Goal: Task Accomplishment & Management: Use online tool/utility

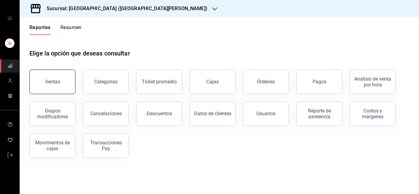
click at [58, 81] on div "Ventas" at bounding box center [52, 82] width 15 height 6
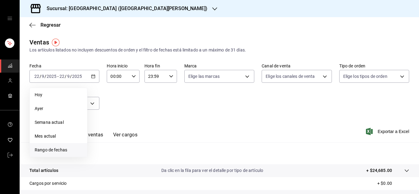
click at [56, 147] on span "Rango de fechas" at bounding box center [59, 150] width 48 height 6
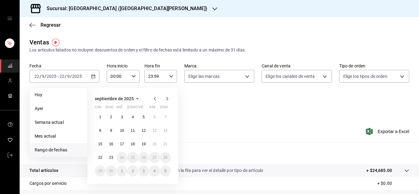
click at [154, 100] on icon "button" at bounding box center [154, 98] width 7 height 7
click at [97, 117] on button "28" at bounding box center [100, 117] width 11 height 11
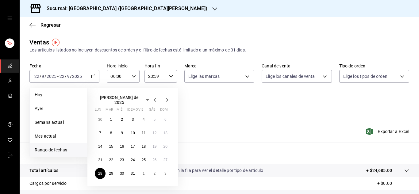
click at [154, 98] on icon "button" at bounding box center [154, 99] width 7 height 7
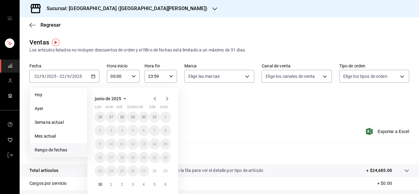
click at [154, 98] on icon "button" at bounding box center [154, 98] width 7 height 7
click at [166, 99] on icon "button" at bounding box center [166, 98] width 7 height 7
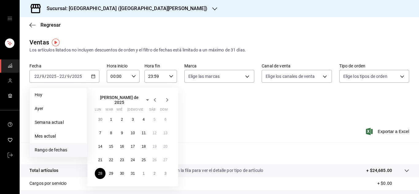
click at [166, 99] on icon "button" at bounding box center [166, 99] width 7 height 7
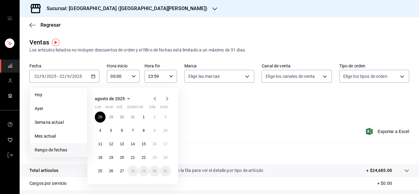
click at [166, 99] on icon "button" at bounding box center [166, 98] width 7 height 7
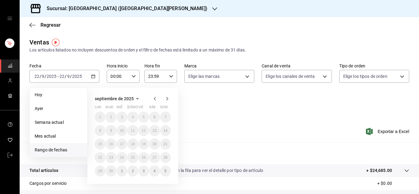
click at [152, 100] on icon "button" at bounding box center [154, 98] width 7 height 7
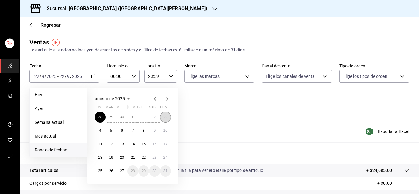
click at [165, 116] on abbr "3" at bounding box center [165, 117] width 2 height 4
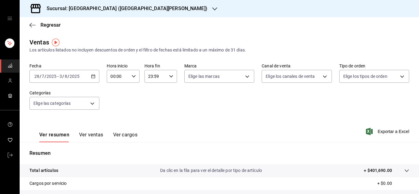
click at [92, 74] on div "[DATE] [DATE] - [DATE] [DATE]" at bounding box center [64, 76] width 70 height 13
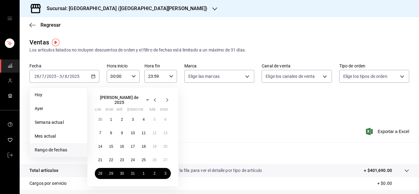
click at [167, 98] on icon "button" at bounding box center [167, 100] width 2 height 4
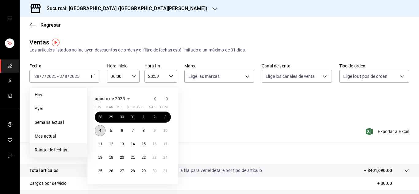
click at [97, 131] on button "4" at bounding box center [100, 130] width 11 height 11
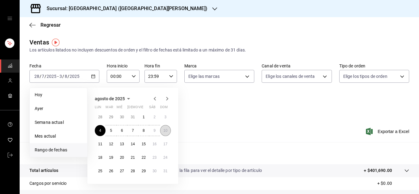
click at [168, 132] on button "10" at bounding box center [165, 130] width 11 height 11
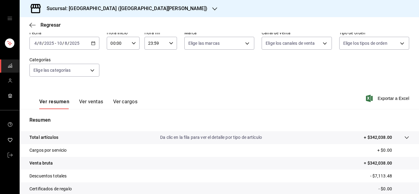
scroll to position [24, 0]
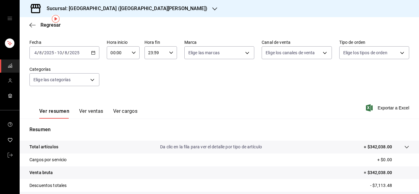
click at [91, 54] on icon "button" at bounding box center [93, 53] width 4 height 4
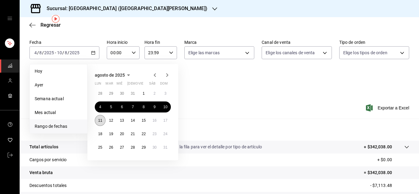
click at [100, 121] on abbr "11" at bounding box center [100, 120] width 4 height 4
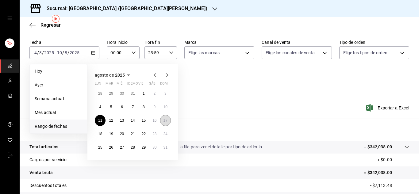
click at [165, 120] on abbr "17" at bounding box center [165, 120] width 4 height 4
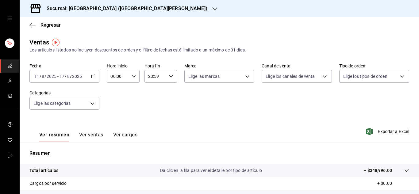
click at [93, 75] on icon "button" at bounding box center [93, 76] width 4 height 4
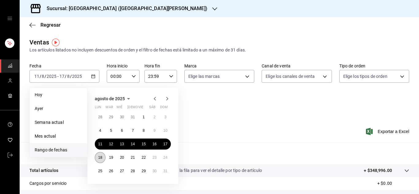
click at [100, 158] on abbr "18" at bounding box center [100, 157] width 4 height 4
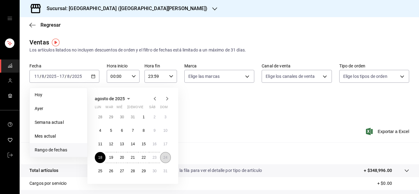
click at [165, 161] on button "24" at bounding box center [165, 157] width 11 height 11
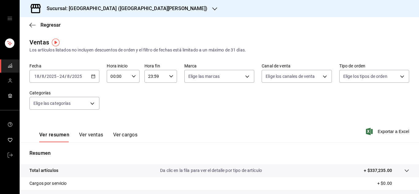
click at [92, 73] on div "[DATE] [DATE] - [DATE] [DATE]" at bounding box center [64, 76] width 70 height 13
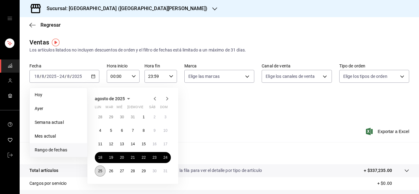
click at [99, 171] on abbr "25" at bounding box center [100, 171] width 4 height 4
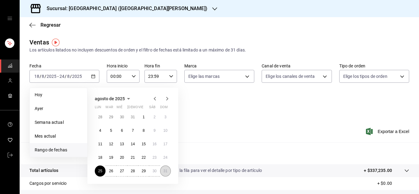
click at [168, 172] on button "31" at bounding box center [165, 171] width 11 height 11
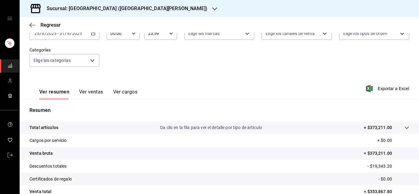
scroll to position [41, 0]
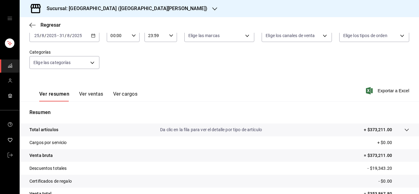
click at [89, 37] on div "[DATE] [DATE] - [DATE] [DATE]" at bounding box center [64, 35] width 70 height 13
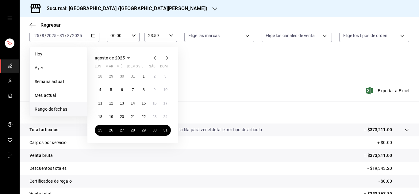
click at [166, 59] on icon "button" at bounding box center [166, 57] width 7 height 7
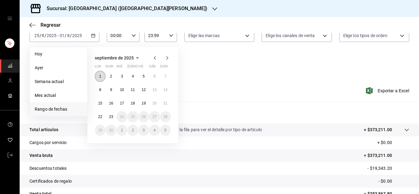
click at [98, 75] on button "1" at bounding box center [100, 76] width 11 height 11
click at [165, 78] on abbr "7" at bounding box center [165, 76] width 2 height 4
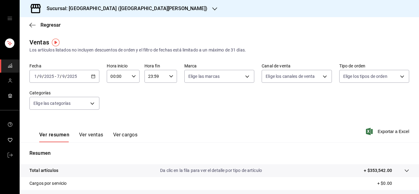
click at [93, 76] on icon "button" at bounding box center [93, 76] width 4 height 4
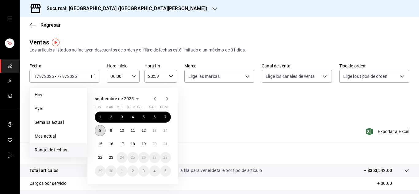
click at [100, 129] on abbr "8" at bounding box center [100, 131] width 2 height 4
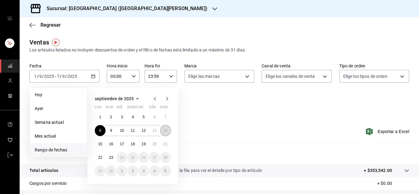
click at [165, 132] on abbr "14" at bounding box center [165, 131] width 4 height 4
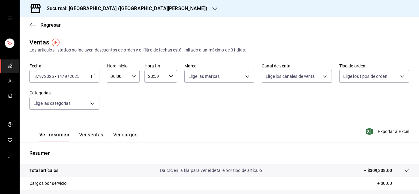
click at [95, 76] on div "[DATE] [DATE] - [DATE] [DATE]" at bounding box center [64, 76] width 70 height 13
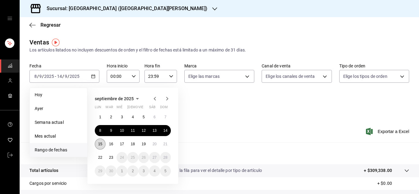
click at [101, 143] on abbr "15" at bounding box center [100, 144] width 4 height 4
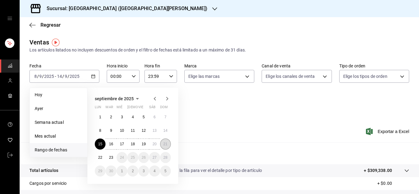
click at [165, 143] on abbr "21" at bounding box center [165, 144] width 4 height 4
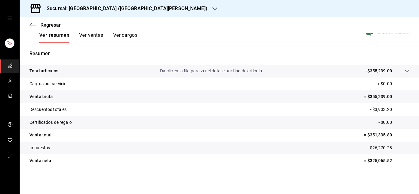
scroll to position [7, 0]
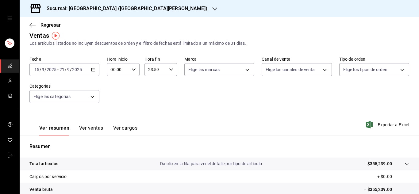
click at [93, 71] on \(Stroke\) "button" at bounding box center [93, 69] width 4 height 3
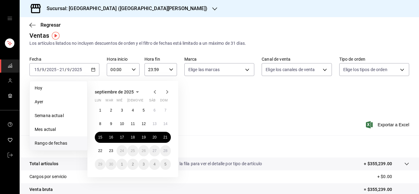
click at [156, 91] on icon "button" at bounding box center [154, 91] width 7 height 7
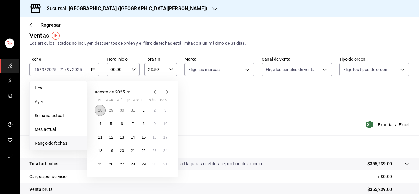
click at [101, 108] on button "28" at bounding box center [100, 110] width 11 height 11
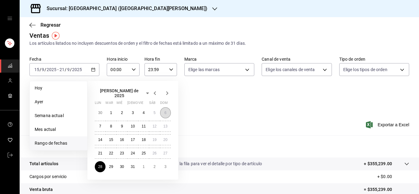
click at [165, 113] on button "6" at bounding box center [165, 112] width 11 height 11
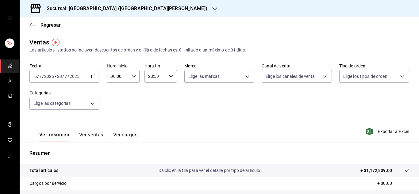
click at [91, 78] on \(Stroke\) "button" at bounding box center [93, 76] width 4 height 3
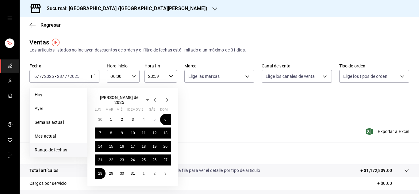
click at [69, 149] on span "Rango de fechas" at bounding box center [59, 150] width 48 height 6
click at [46, 147] on span "Rango de fechas" at bounding box center [59, 150] width 48 height 6
click at [167, 100] on icon "button" at bounding box center [167, 100] width 2 height 4
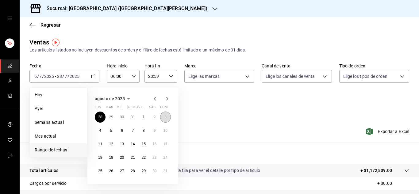
click at [166, 118] on abbr "3" at bounding box center [165, 117] width 2 height 4
click at [97, 117] on button "28" at bounding box center [100, 117] width 11 height 11
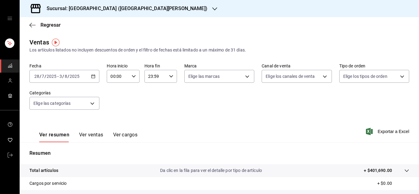
click at [93, 75] on icon "button" at bounding box center [93, 76] width 4 height 4
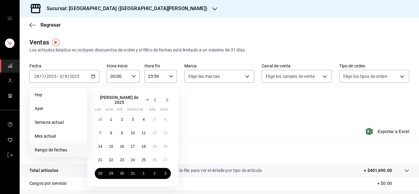
click at [168, 99] on icon "button" at bounding box center [167, 100] width 2 height 4
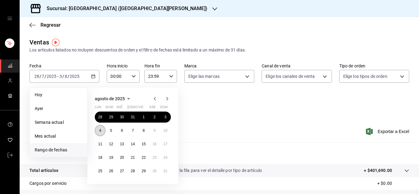
click at [101, 129] on abbr "4" at bounding box center [100, 131] width 2 height 4
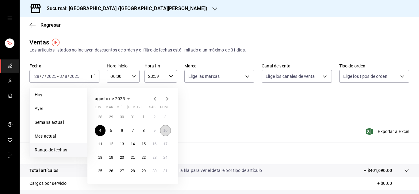
click at [166, 131] on abbr "10" at bounding box center [165, 131] width 4 height 4
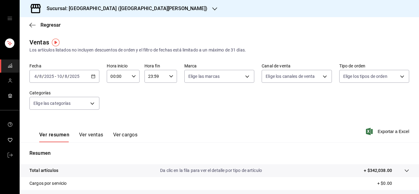
click at [94, 74] on div "[DATE] [DATE] - [DATE] [DATE]" at bounding box center [64, 76] width 70 height 13
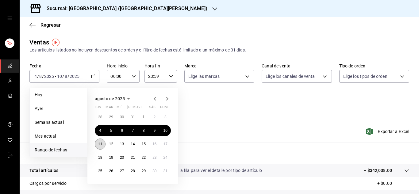
click at [99, 143] on abbr "11" at bounding box center [100, 144] width 4 height 4
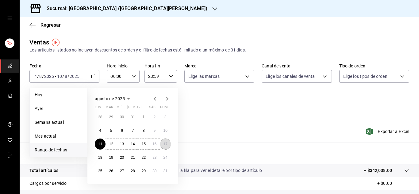
click at [165, 144] on abbr "17" at bounding box center [165, 144] width 4 height 4
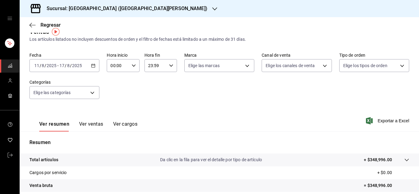
scroll to position [12, 0]
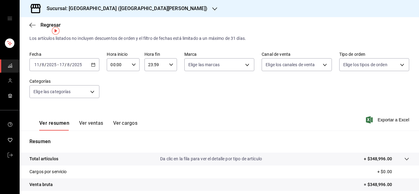
click at [92, 62] on div "[DATE] [DATE] - [DATE] [DATE]" at bounding box center [64, 64] width 70 height 13
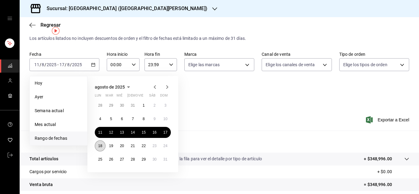
click at [100, 147] on abbr "18" at bounding box center [100, 146] width 4 height 4
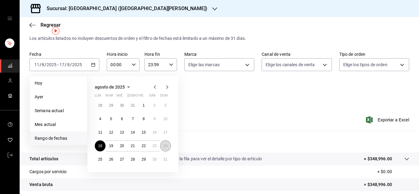
click at [168, 146] on button "24" at bounding box center [165, 145] width 11 height 11
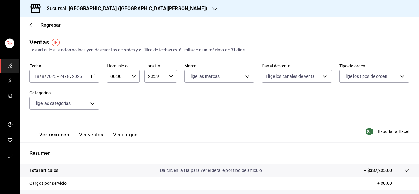
click at [92, 76] on icon "button" at bounding box center [93, 76] width 4 height 4
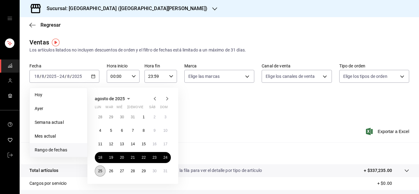
click at [98, 169] on abbr "25" at bounding box center [100, 171] width 4 height 4
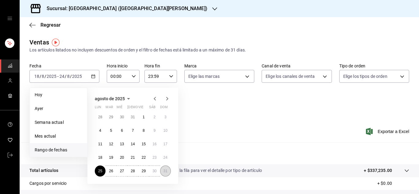
click at [165, 173] on abbr "31" at bounding box center [165, 171] width 4 height 4
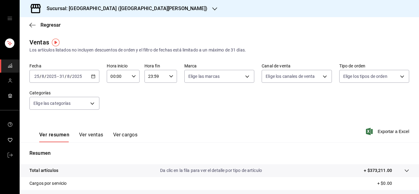
click at [91, 75] on icon "button" at bounding box center [93, 76] width 4 height 4
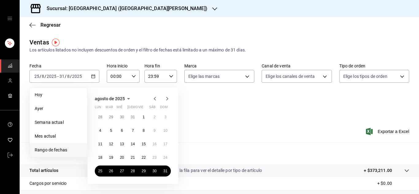
click at [167, 98] on icon "button" at bounding box center [167, 99] width 2 height 4
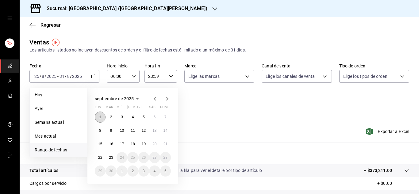
click at [99, 116] on button "1" at bounding box center [100, 117] width 11 height 11
click at [164, 114] on button "7" at bounding box center [165, 117] width 11 height 11
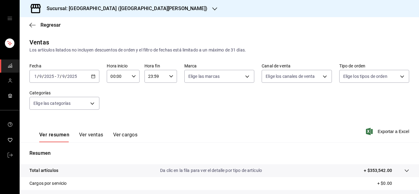
scroll to position [100, 0]
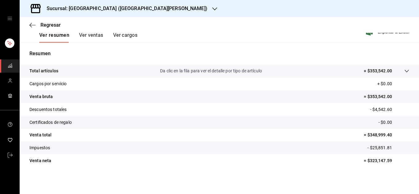
click at [212, 8] on icon "button" at bounding box center [214, 8] width 5 height 5
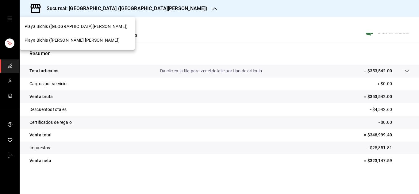
click at [75, 41] on span "Playa Bichis ([PERSON_NAME] [PERSON_NAME])" at bounding box center [72, 40] width 95 height 6
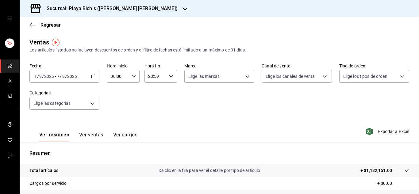
click at [91, 76] on \(Stroke\) "button" at bounding box center [93, 76] width 4 height 3
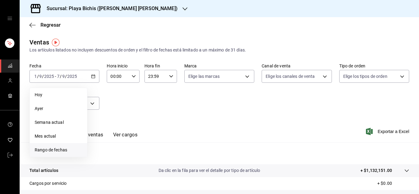
click at [61, 153] on li "Rango de fechas" at bounding box center [58, 150] width 57 height 14
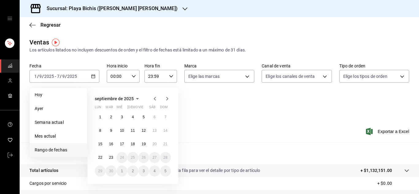
click at [153, 98] on icon "button" at bounding box center [154, 98] width 7 height 7
click at [100, 117] on abbr "28" at bounding box center [100, 117] width 4 height 4
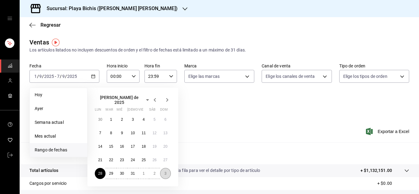
click at [165, 171] on abbr "3" at bounding box center [165, 173] width 2 height 4
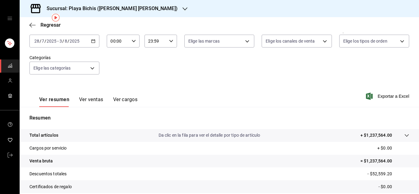
scroll to position [16, 0]
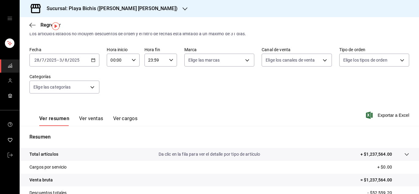
click at [94, 60] on icon "button" at bounding box center [93, 60] width 4 height 4
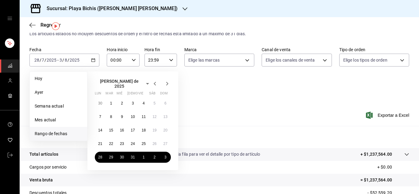
click at [167, 86] on icon "button" at bounding box center [166, 83] width 7 height 7
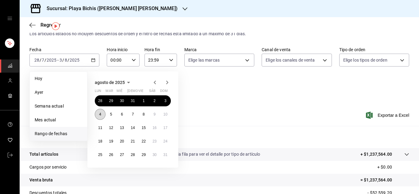
click at [99, 113] on button "4" at bounding box center [100, 114] width 11 height 11
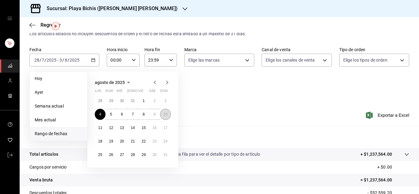
click at [167, 116] on abbr "10" at bounding box center [165, 114] width 4 height 4
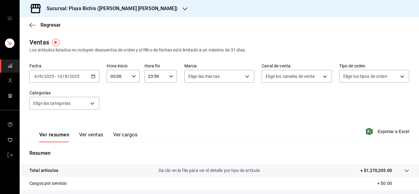
click at [93, 76] on \(Stroke\) "button" at bounding box center [93, 76] width 3 height 0
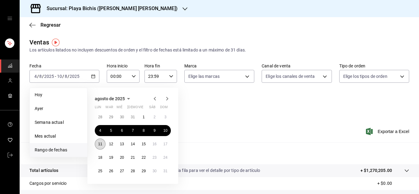
click at [100, 146] on button "11" at bounding box center [100, 144] width 11 height 11
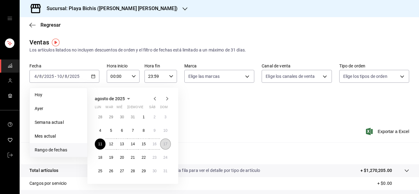
click at [168, 146] on button "17" at bounding box center [165, 144] width 11 height 11
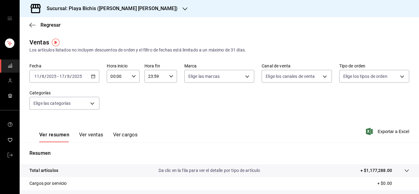
click at [91, 75] on icon "button" at bounding box center [93, 76] width 4 height 4
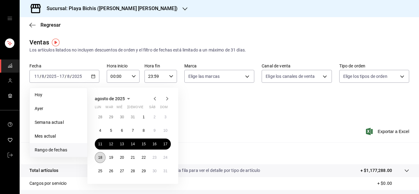
click at [100, 159] on abbr "18" at bounding box center [100, 157] width 4 height 4
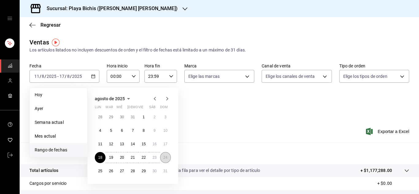
click at [169, 160] on button "24" at bounding box center [165, 157] width 11 height 11
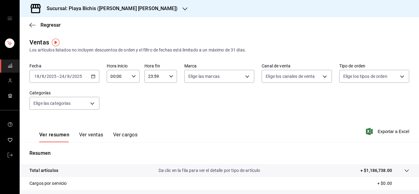
click at [90, 75] on div "[DATE] [DATE] - [DATE] [DATE]" at bounding box center [64, 76] width 70 height 13
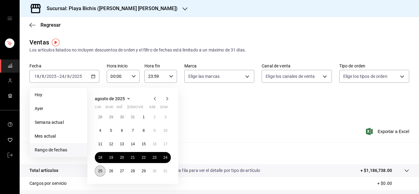
click at [101, 171] on abbr "25" at bounding box center [100, 171] width 4 height 4
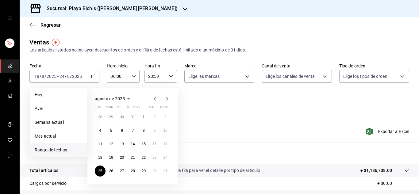
click at [171, 171] on div "agosto de 2025 lun mar [PERSON_NAME] vie sáb dom 28 29 30 31 1 2 3 4 5 6 7 8 9 …" at bounding box center [132, 136] width 91 height 96
click at [166, 171] on abbr "31" at bounding box center [165, 171] width 4 height 4
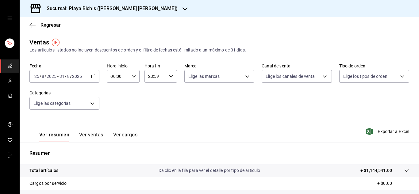
click at [89, 75] on div "[DATE] [DATE] - [DATE] [DATE]" at bounding box center [64, 76] width 70 height 13
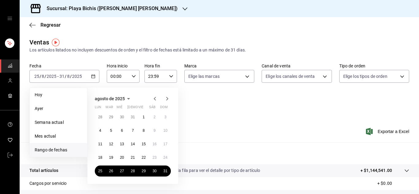
click at [167, 98] on icon "button" at bounding box center [167, 99] width 2 height 4
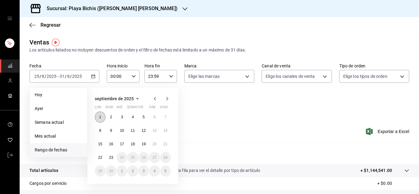
click at [100, 115] on abbr "1" at bounding box center [100, 117] width 2 height 4
click at [166, 118] on abbr "7" at bounding box center [165, 117] width 2 height 4
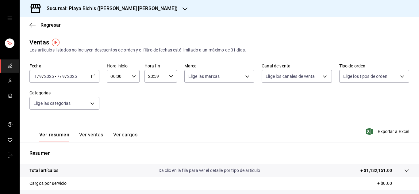
click at [92, 77] on icon "button" at bounding box center [93, 76] width 4 height 4
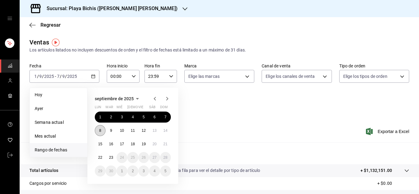
click at [99, 130] on abbr "8" at bounding box center [100, 131] width 2 height 4
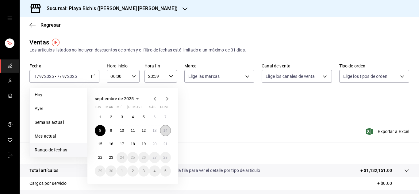
click at [167, 130] on abbr "14" at bounding box center [165, 131] width 4 height 4
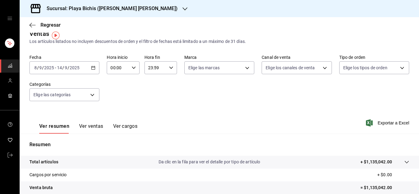
scroll to position [7, 0]
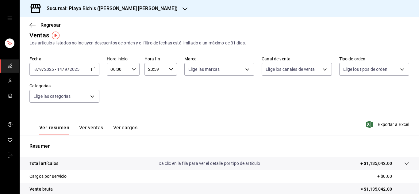
click at [92, 67] on \(Stroke\) "button" at bounding box center [92, 67] width 0 height 0
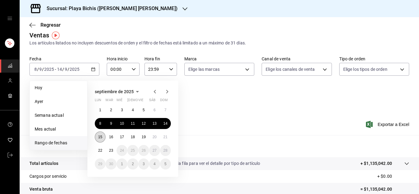
click at [99, 137] on abbr "15" at bounding box center [100, 137] width 4 height 4
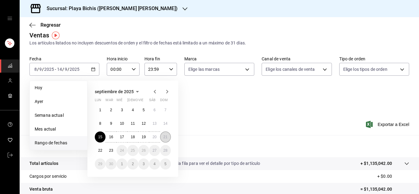
click at [166, 137] on abbr "21" at bounding box center [165, 137] width 4 height 4
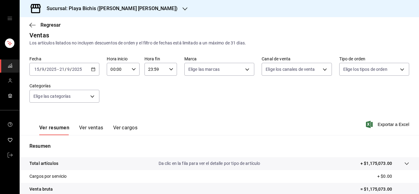
scroll to position [100, 0]
